Goal: Task Accomplishment & Management: Manage account settings

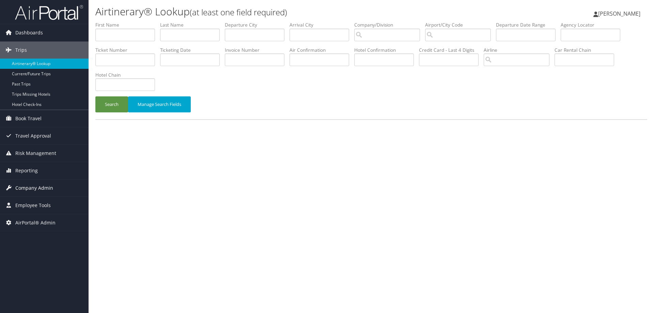
click at [42, 187] on span "Company Admin" at bounding box center [34, 187] width 38 height 17
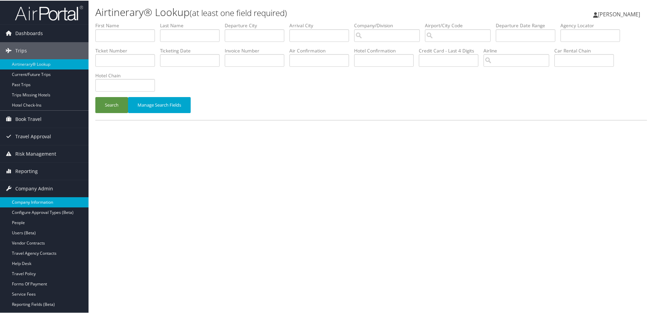
click at [32, 200] on link "Company Information" at bounding box center [44, 202] width 89 height 10
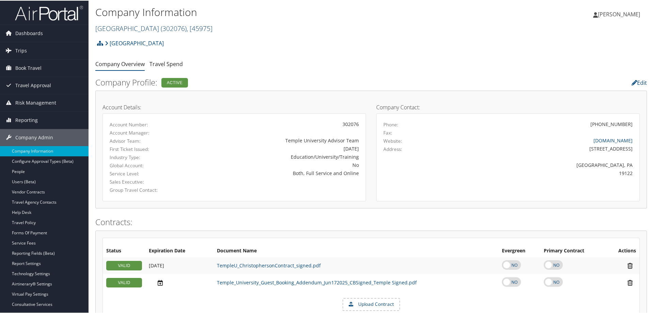
click at [110, 28] on link "[GEOGRAPHIC_DATA] ( 302076 ) , [ 45975 ]" at bounding box center [153, 27] width 117 height 9
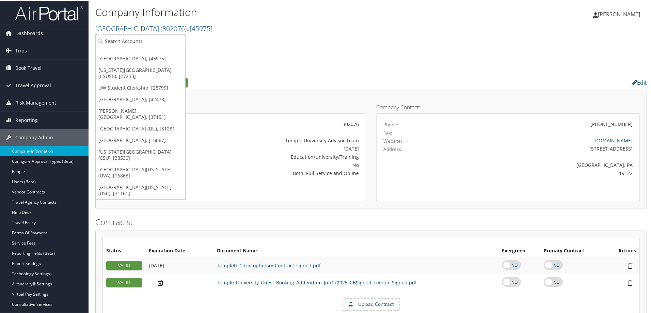
click at [114, 36] on input "search" at bounding box center [141, 40] width 90 height 13
type input "state of lo"
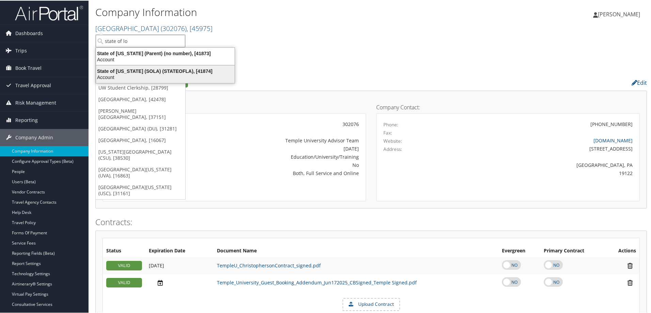
click at [137, 68] on div "State of Louisiana (SOLA) (STATEOFLA), [41874]" at bounding box center [165, 70] width 147 height 6
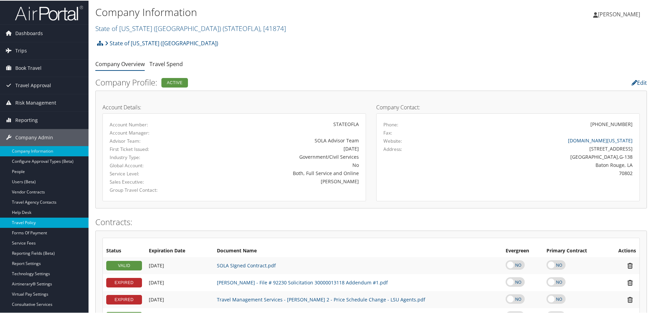
click at [60, 224] on link "Travel Policy" at bounding box center [44, 222] width 89 height 10
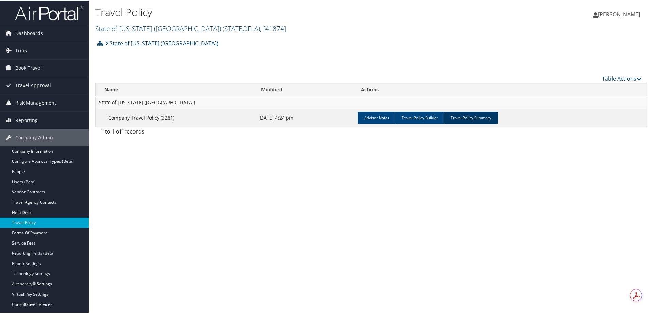
click at [486, 116] on link "Travel Policy Summary" at bounding box center [471, 117] width 54 height 12
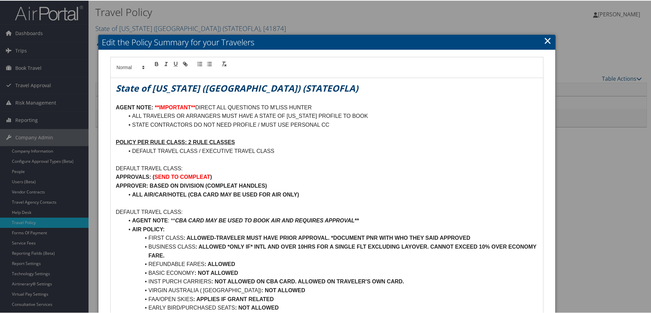
click at [546, 38] on link "×" at bounding box center [548, 40] width 8 height 14
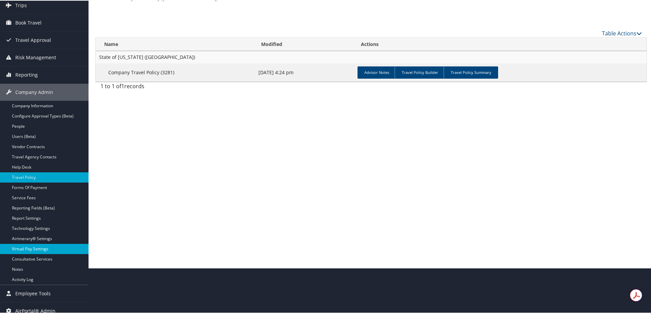
scroll to position [51, 0]
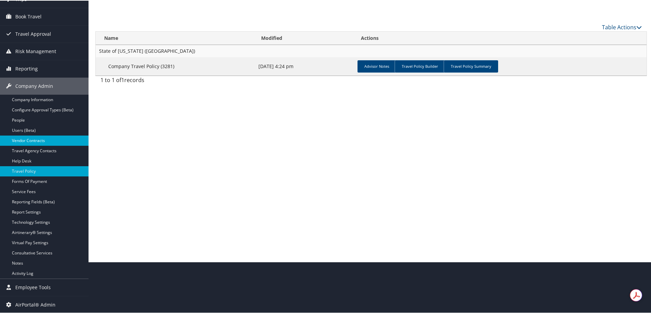
click at [61, 144] on link "Vendor Contracts" at bounding box center [44, 140] width 89 height 10
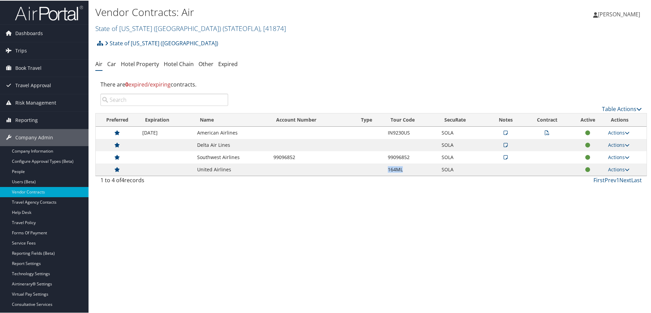
drag, startPoint x: 410, startPoint y: 167, endPoint x: 371, endPoint y: 173, distance: 39.7
click at [375, 173] on tr "United Airlines 164ML SOLA Actions View Contracts Edit Contract Delete" at bounding box center [371, 169] width 551 height 12
click at [504, 156] on icon at bounding box center [506, 156] width 4 height 5
